Goal: Transaction & Acquisition: Purchase product/service

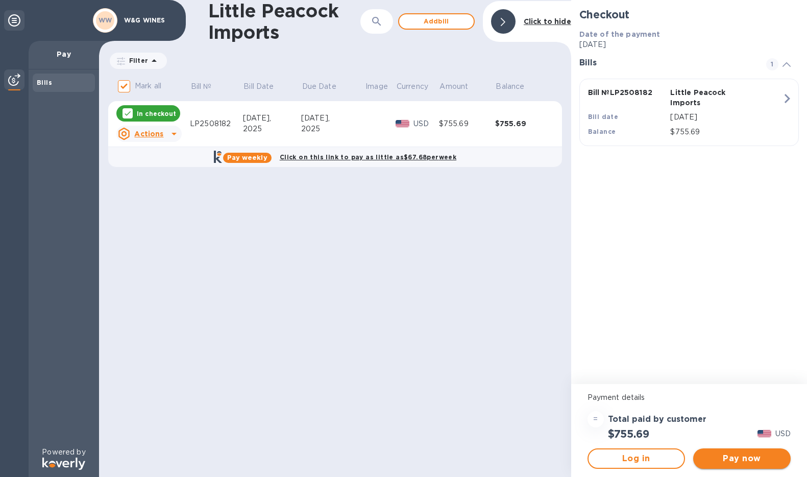
click at [738, 458] on span "Pay now" at bounding box center [741, 458] width 81 height 12
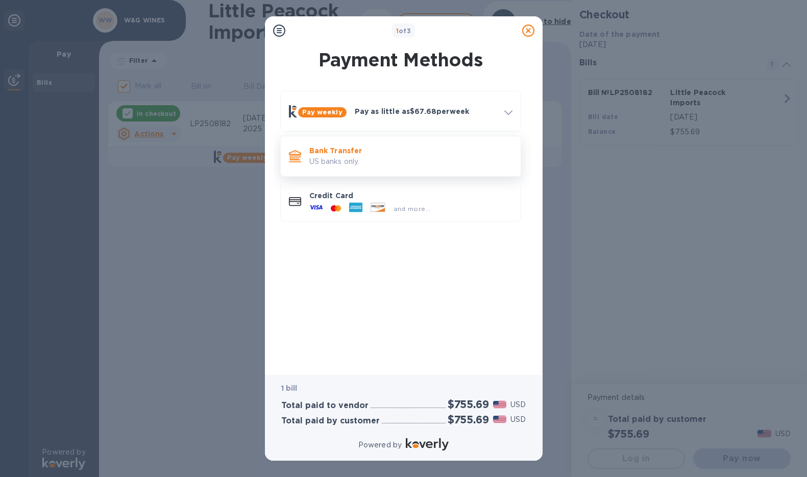
click at [351, 152] on p "Bank Transfer" at bounding box center [410, 150] width 203 height 10
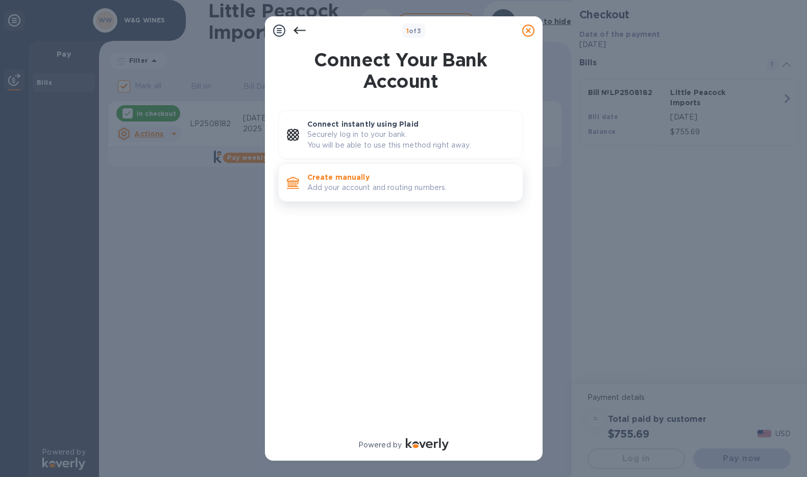
click at [347, 183] on p "Add your account and routing numbers." at bounding box center [410, 187] width 207 height 11
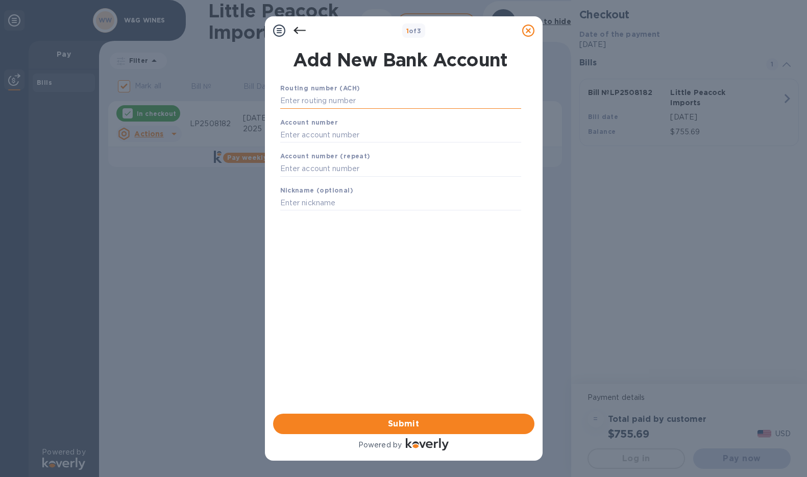
click at [344, 104] on input "text" at bounding box center [400, 100] width 241 height 15
click at [382, 135] on input "text" at bounding box center [400, 134] width 241 height 15
click at [302, 101] on input "0210021" at bounding box center [400, 100] width 241 height 15
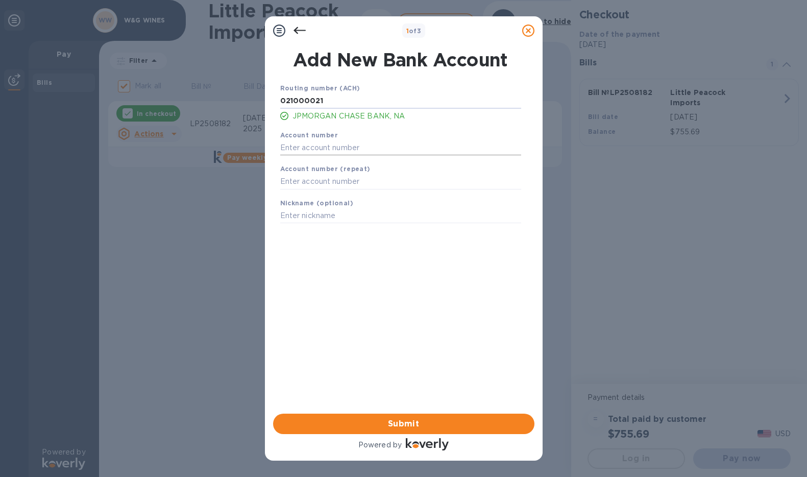
type input "021000021"
click at [314, 146] on input "text" at bounding box center [400, 147] width 241 height 15
type input "862986858"
click at [310, 185] on input "text" at bounding box center [400, 181] width 241 height 15
type input "862986858"
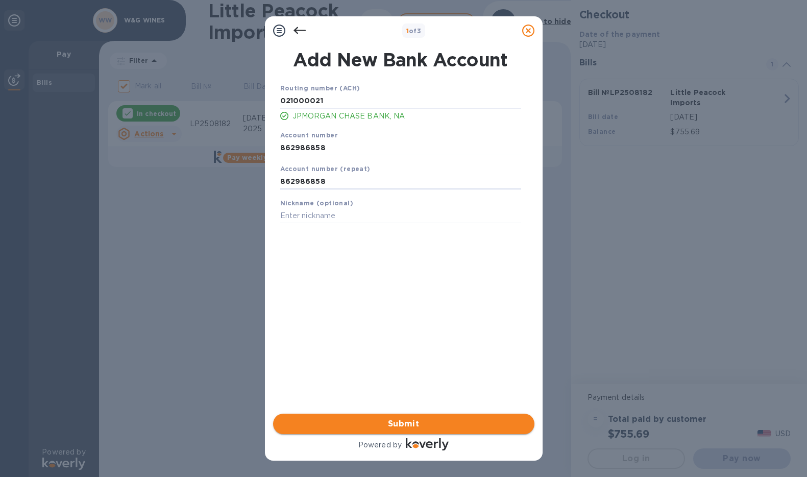
click at [418, 423] on span "Submit" at bounding box center [403, 424] width 245 height 12
